Goal: Task Accomplishment & Management: Use online tool/utility

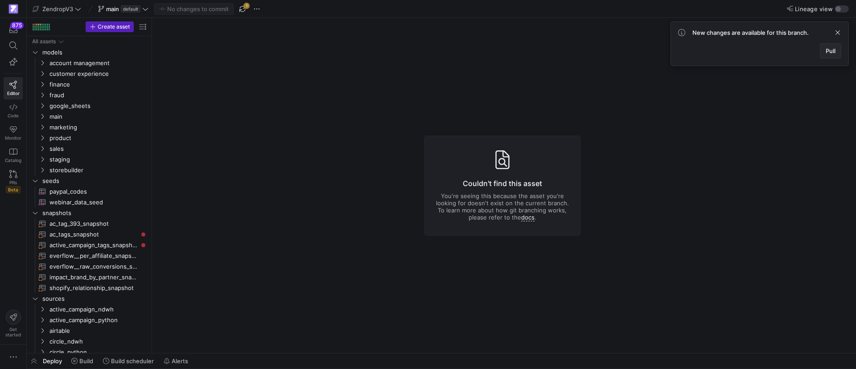
click at [826, 53] on span "Pull" at bounding box center [831, 50] width 10 height 7
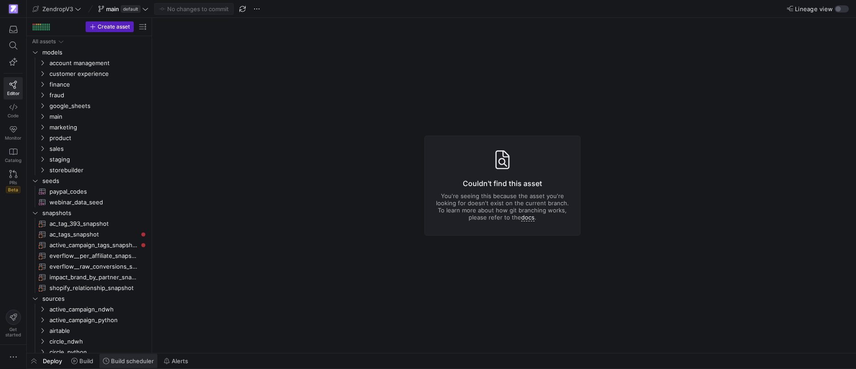
click at [127, 363] on span "Build scheduler" at bounding box center [132, 360] width 43 height 7
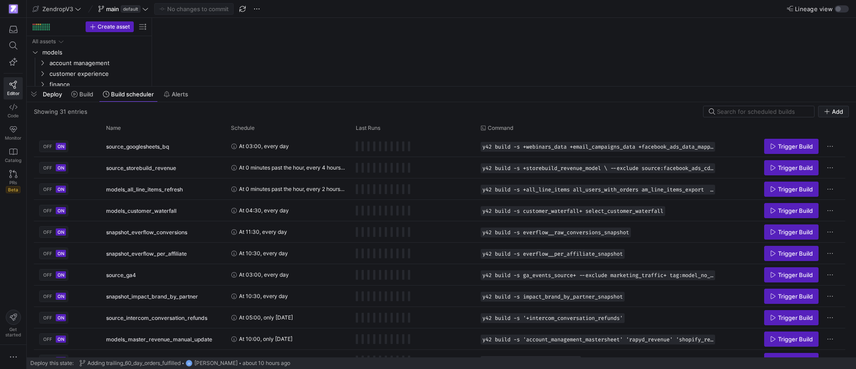
drag, startPoint x: 215, startPoint y: 205, endPoint x: 223, endPoint y: 98, distance: 106.9
click at [238, 85] on div at bounding box center [441, 87] width 829 height 4
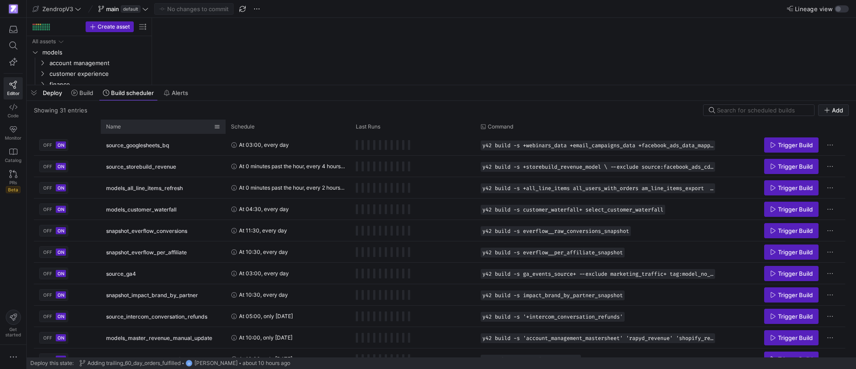
click at [154, 120] on div "Name" at bounding box center [163, 127] width 114 height 14
click at [156, 125] on div "Name" at bounding box center [160, 127] width 108 height 10
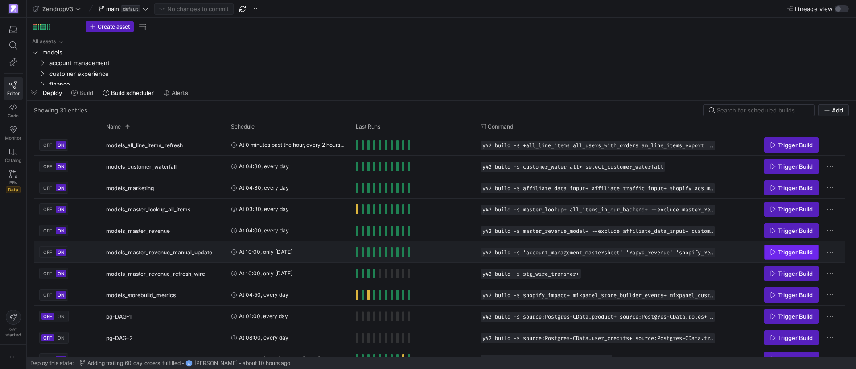
click at [813, 250] on span "Press SPACE to select this row." at bounding box center [792, 252] width 54 height 14
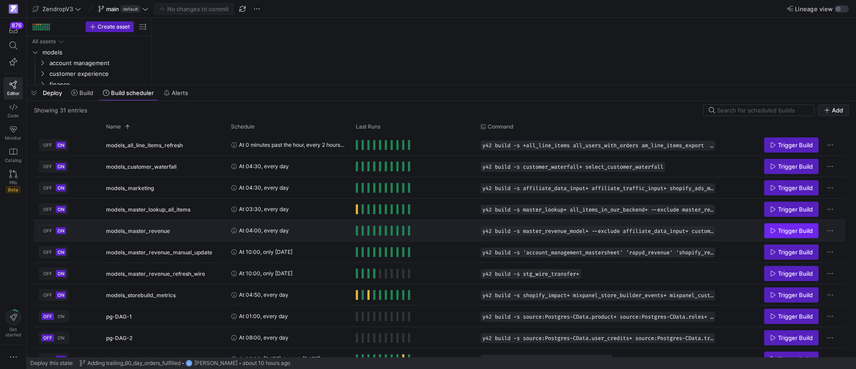
click at [781, 231] on span "Trigger Build" at bounding box center [795, 230] width 35 height 7
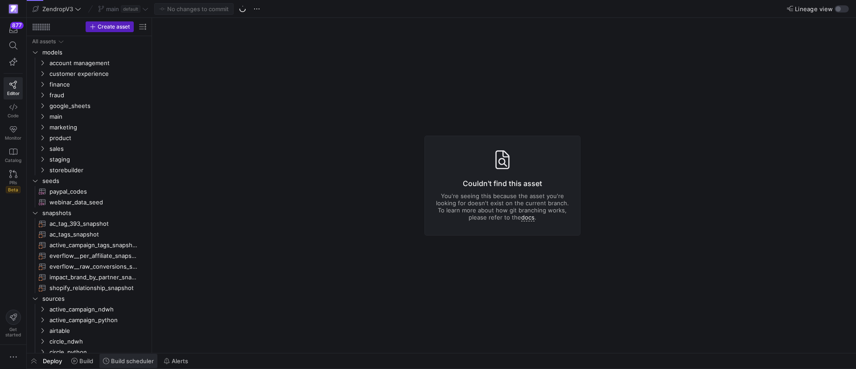
click at [145, 358] on span "Build scheduler" at bounding box center [132, 360] width 43 height 7
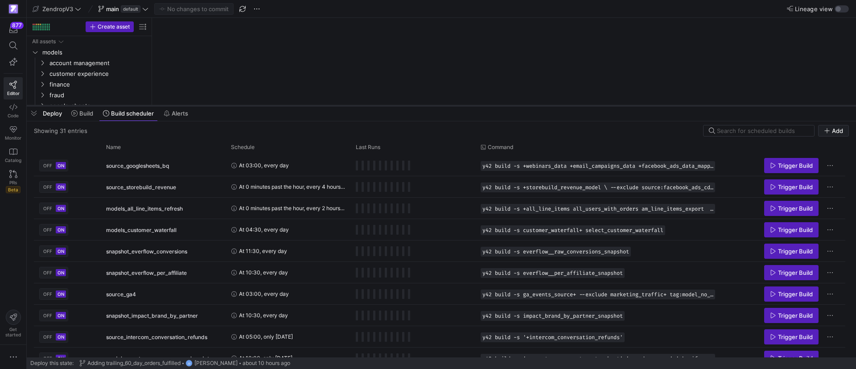
drag, startPoint x: 208, startPoint y: 205, endPoint x: 219, endPoint y: 96, distance: 108.9
click at [219, 104] on div at bounding box center [441, 106] width 829 height 4
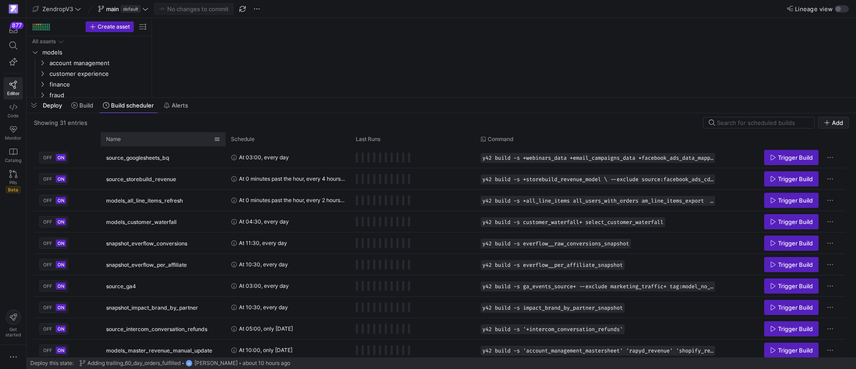
click at [140, 141] on div "Name" at bounding box center [160, 139] width 108 height 10
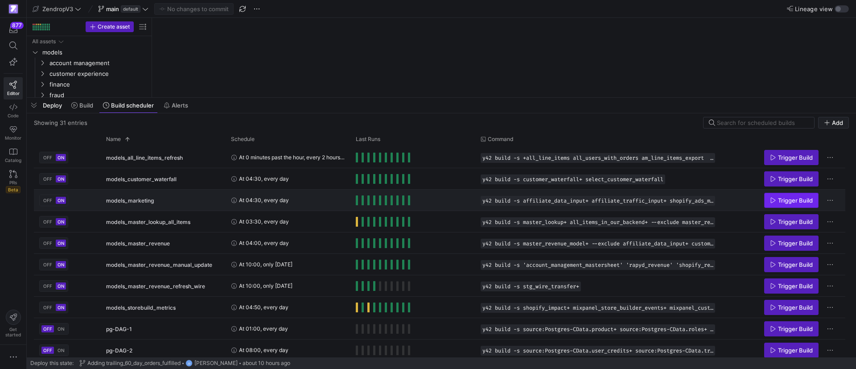
click at [800, 194] on span "Press SPACE to select this row." at bounding box center [792, 200] width 54 height 14
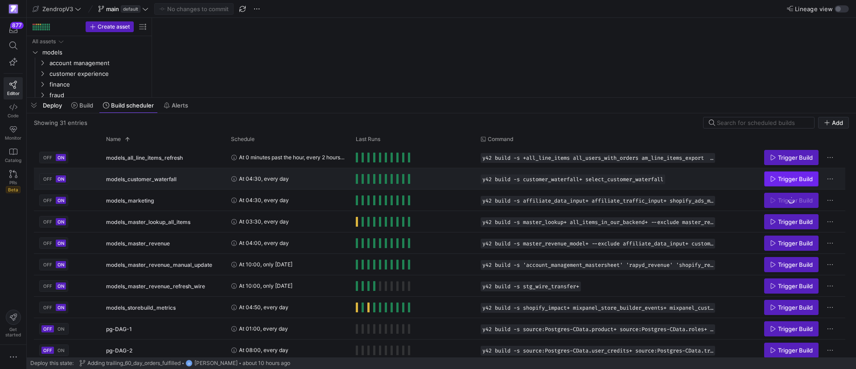
click at [790, 178] on span "Trigger Build" at bounding box center [795, 178] width 35 height 7
